Goal: Answer question/provide support: Share knowledge or assist other users

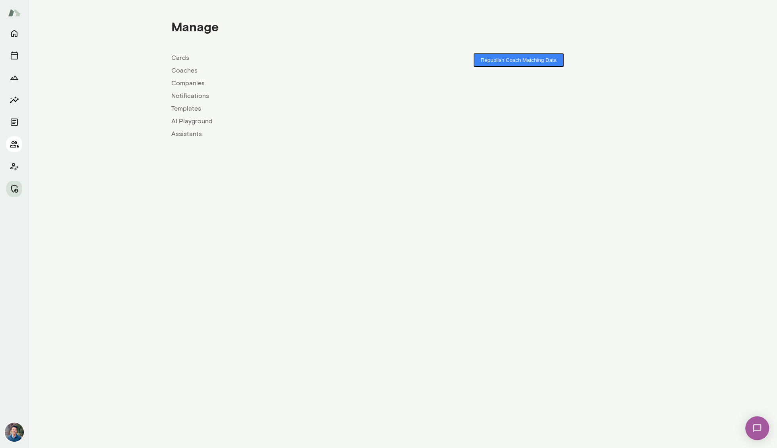
click at [16, 142] on icon "Members" at bounding box center [14, 144] width 9 height 6
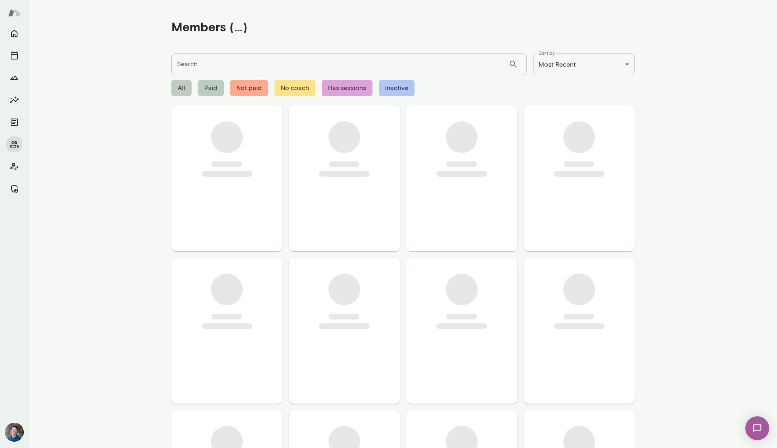
click at [247, 67] on input "Search..." at bounding box center [339, 64] width 337 height 22
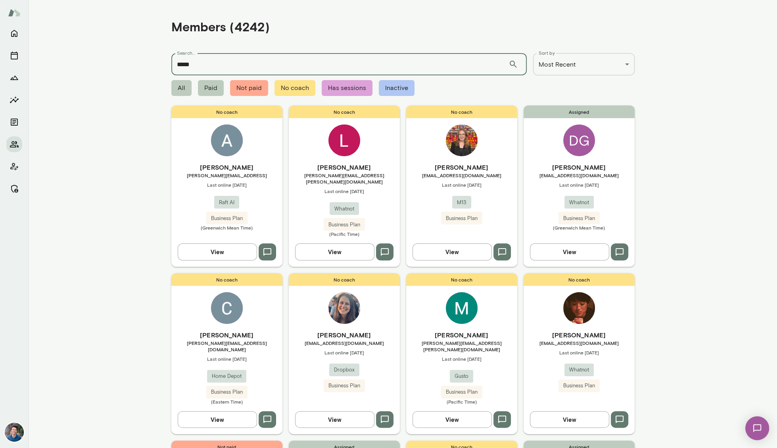
type input "*****"
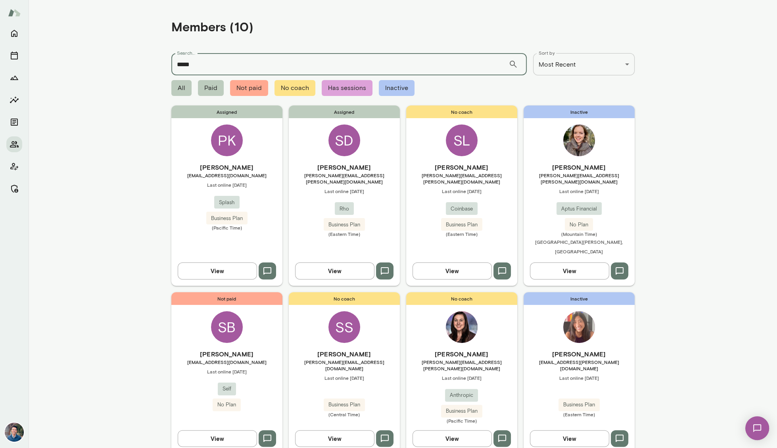
click at [258, 165] on h6 "[PERSON_NAME]" at bounding box center [226, 168] width 111 height 10
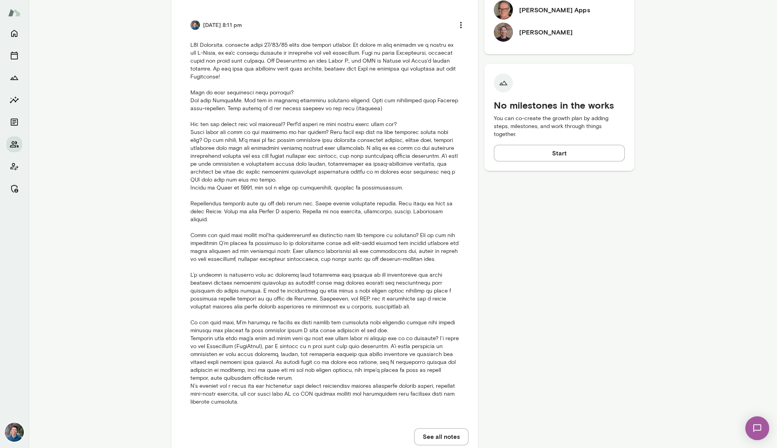
scroll to position [412, 0]
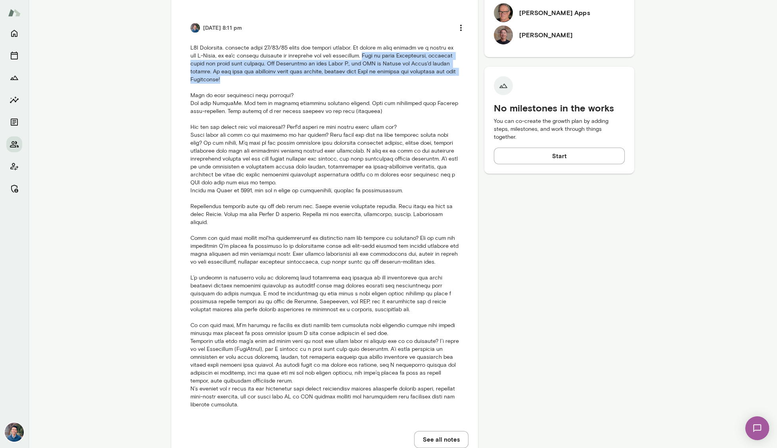
drag, startPoint x: 371, startPoint y: 56, endPoint x: 471, endPoint y: 73, distance: 101.8
click at [471, 73] on div "Internal Notes Add note * Add note Add Note [DATE] 8:11 pm See all notes" at bounding box center [324, 172] width 307 height 571
copy p "Will be doing Tripartites, starting after the first full session. The Tripartit…"
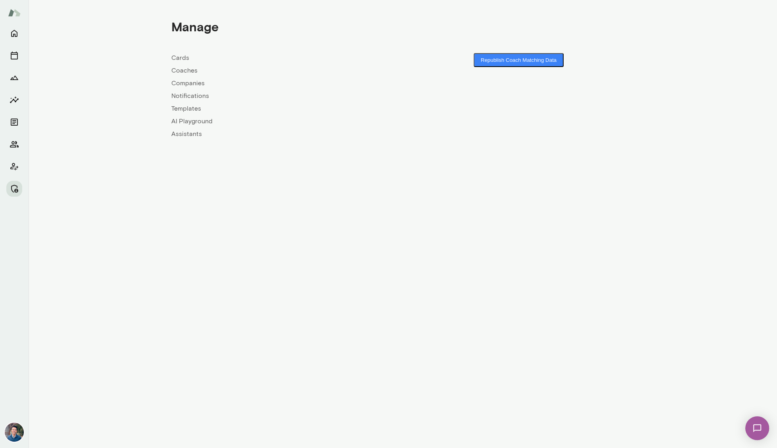
click at [189, 84] on link "Companies" at bounding box center [287, 84] width 232 height 10
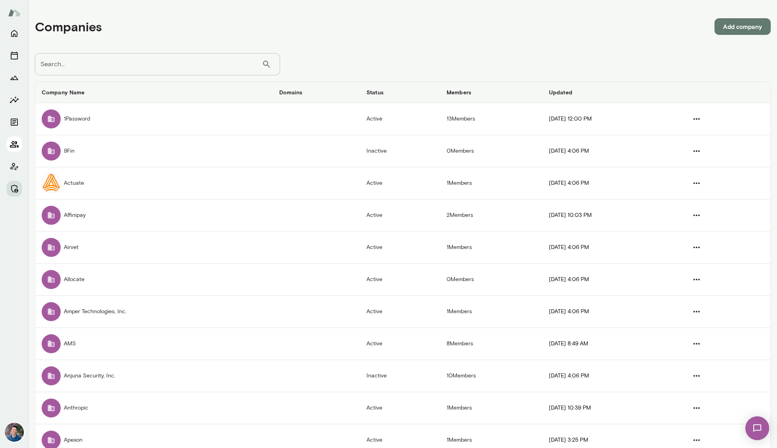
click at [13, 146] on icon "Members" at bounding box center [15, 145] width 10 height 10
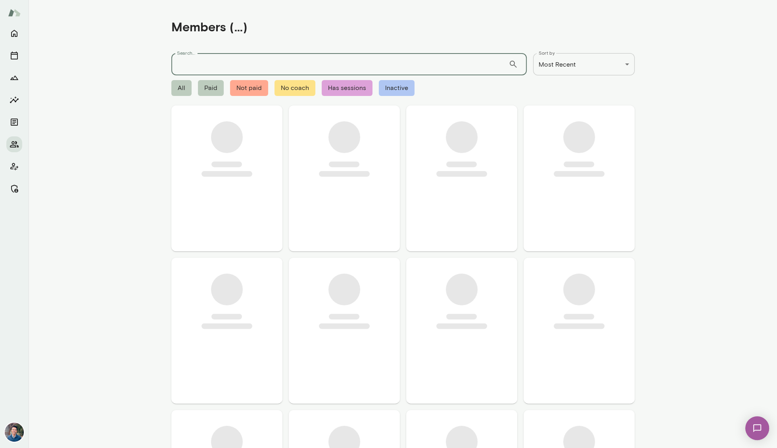
click at [188, 67] on input "Search..." at bounding box center [339, 64] width 337 height 22
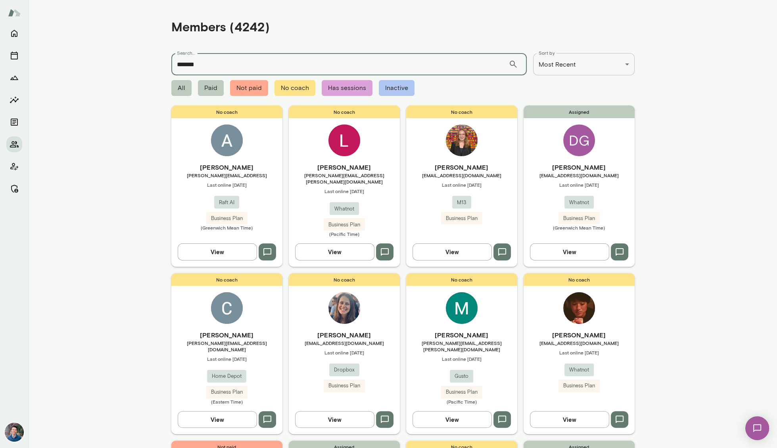
type input "*******"
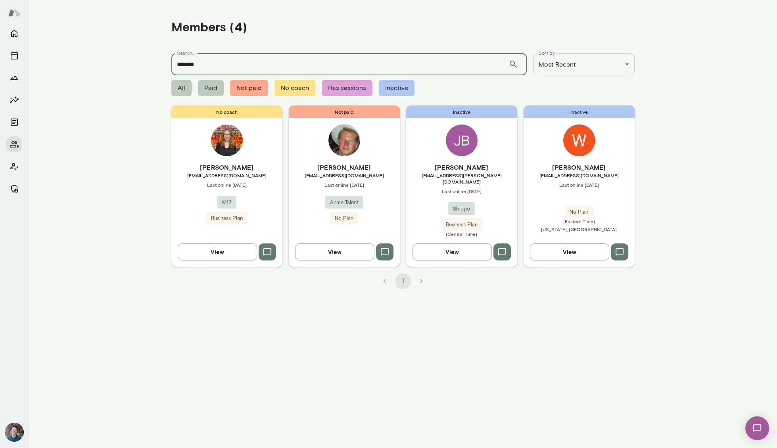
click at [254, 166] on h6 "[PERSON_NAME]" at bounding box center [226, 168] width 111 height 10
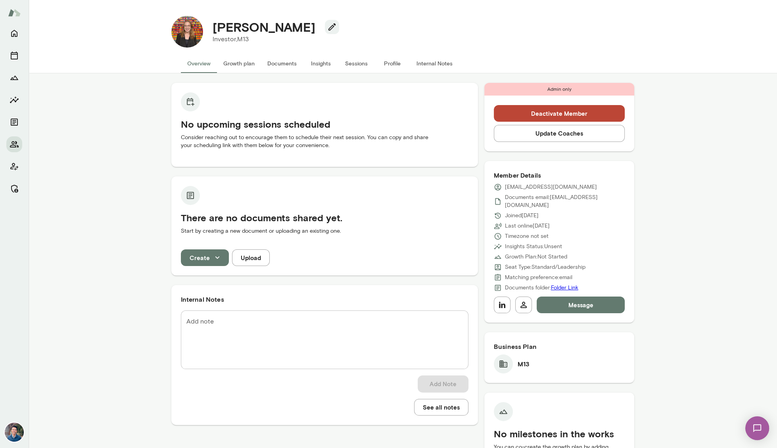
click at [677, 95] on div "No upcoming sessions scheduled Consider reaching out to encourage them to sched…" at bounding box center [403, 291] width 748 height 436
